Goal: Use online tool/utility: Utilize a website feature to perform a specific function

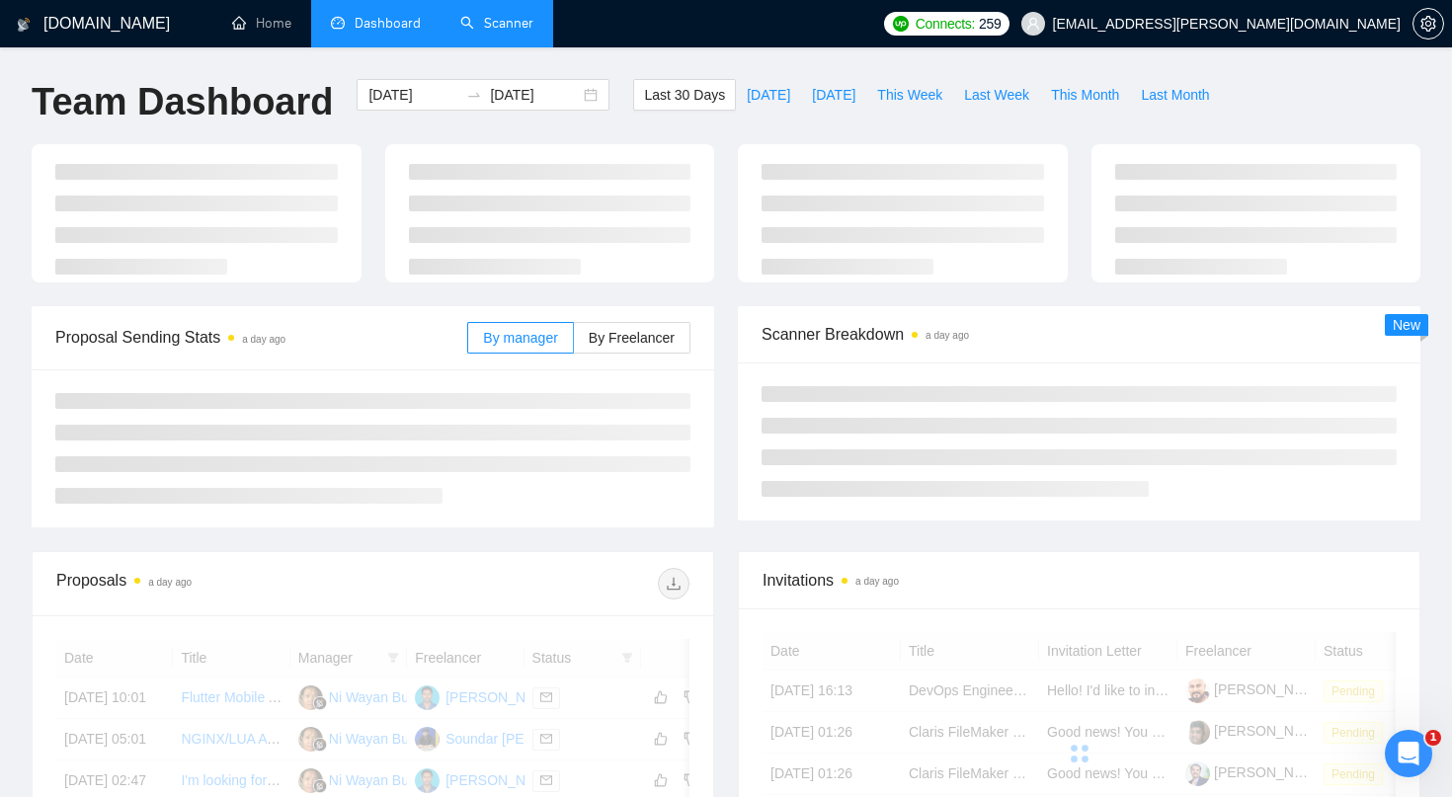
click at [513, 15] on link "Scanner" at bounding box center [496, 23] width 73 height 17
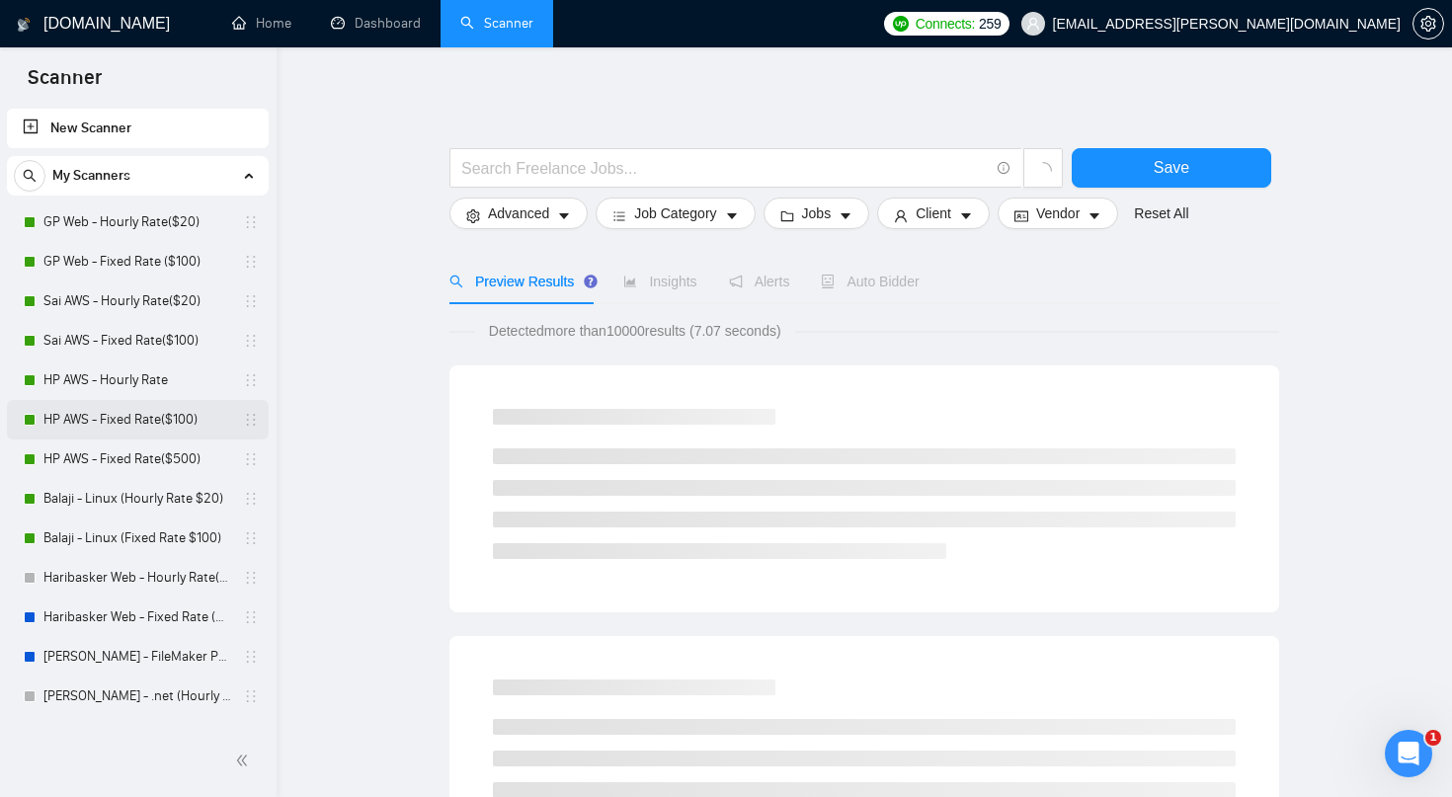
click at [119, 417] on link "HP AWS - Fixed Rate($100)" at bounding box center [137, 420] width 188 height 40
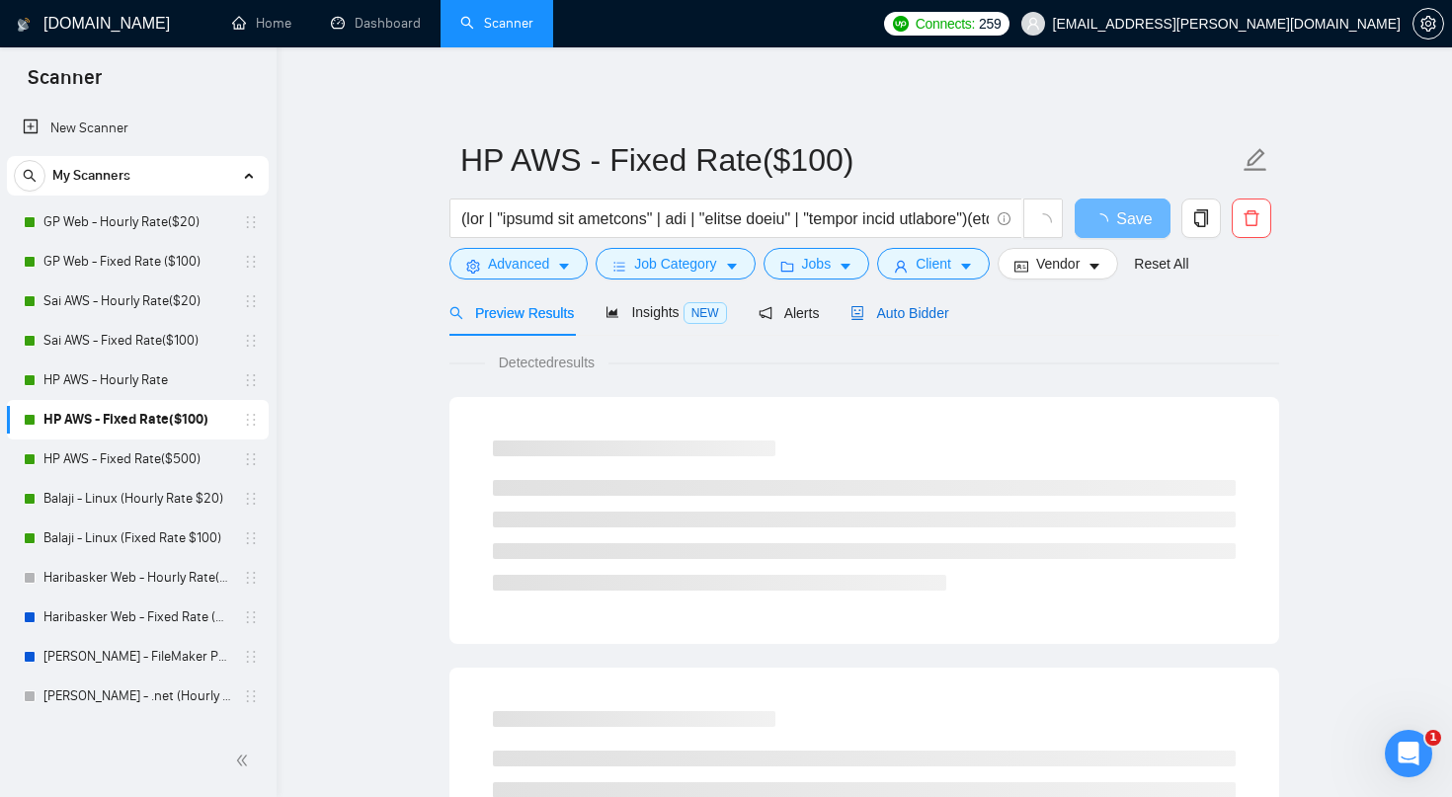
click at [906, 321] on span "Auto Bidder" at bounding box center [900, 313] width 98 height 16
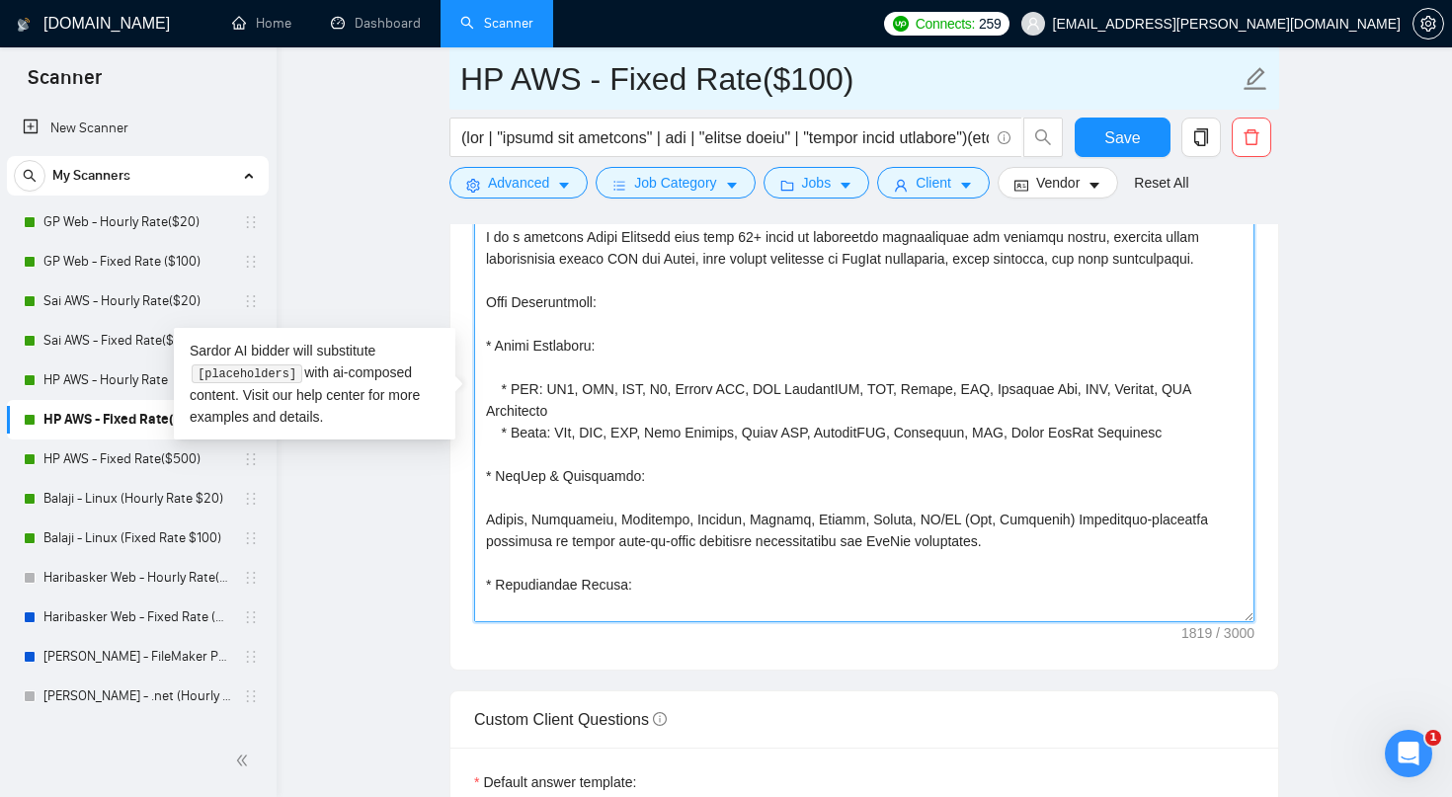
drag, startPoint x: 573, startPoint y: 594, endPoint x: 459, endPoint y: 103, distance: 504.0
click at [459, 103] on div "HP AWS - Fixed Rate($100) Save Advanced Job Category Jobs Client Vendor Reset A…" at bounding box center [865, 612] width 830 height 6051
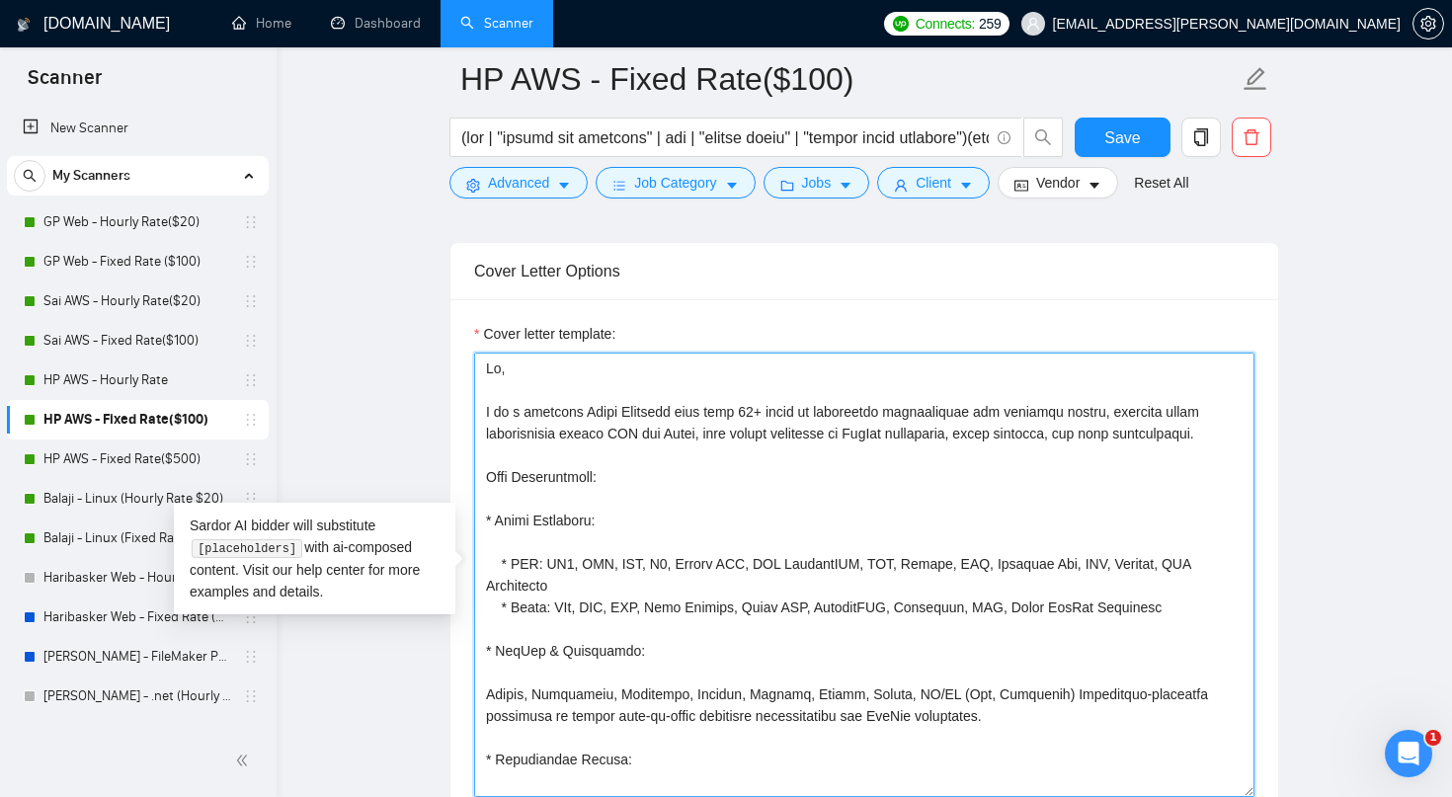
scroll to position [2285, 0]
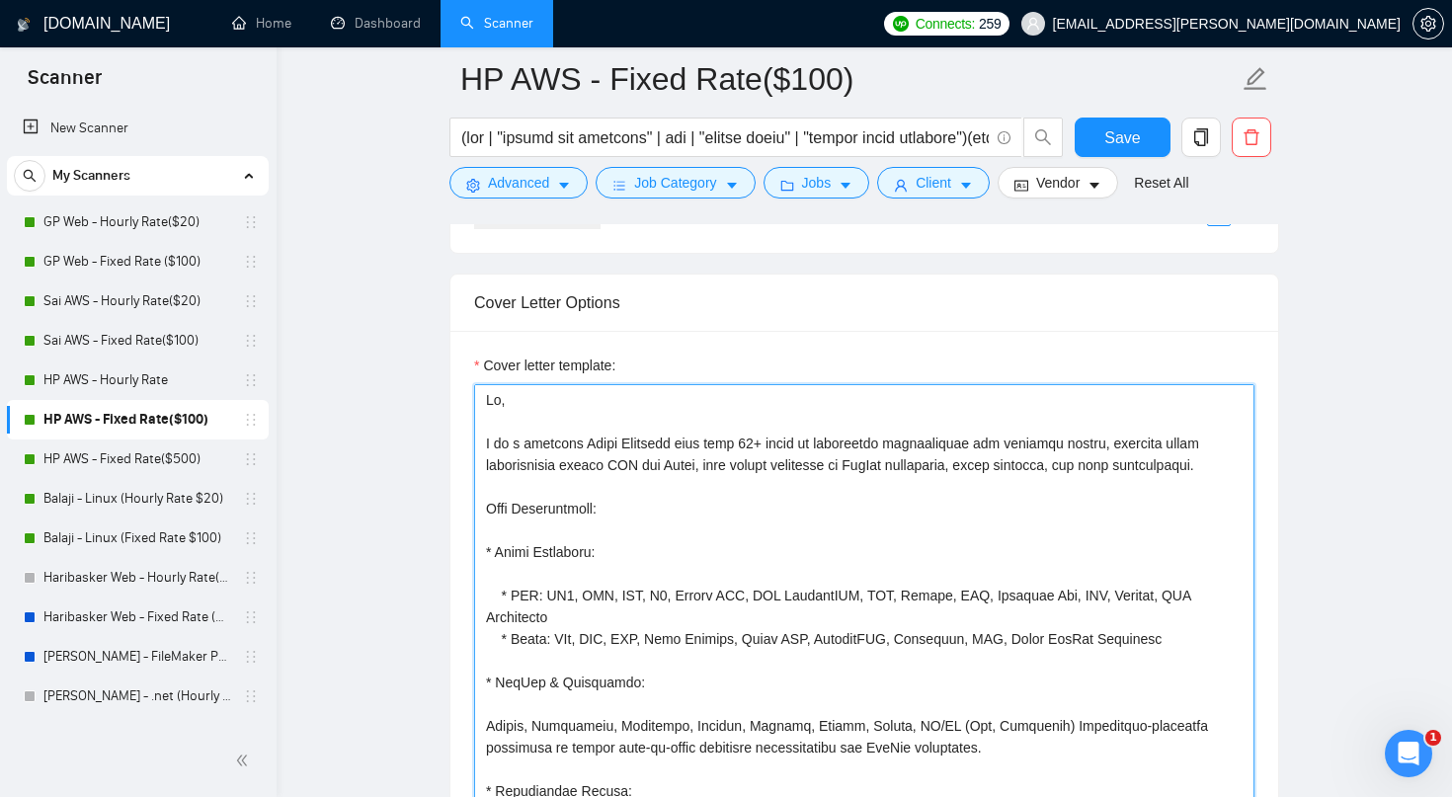
click at [596, 544] on textarea "Cover letter template:" at bounding box center [864, 606] width 781 height 445
